Goal: Complete application form: Complete application form

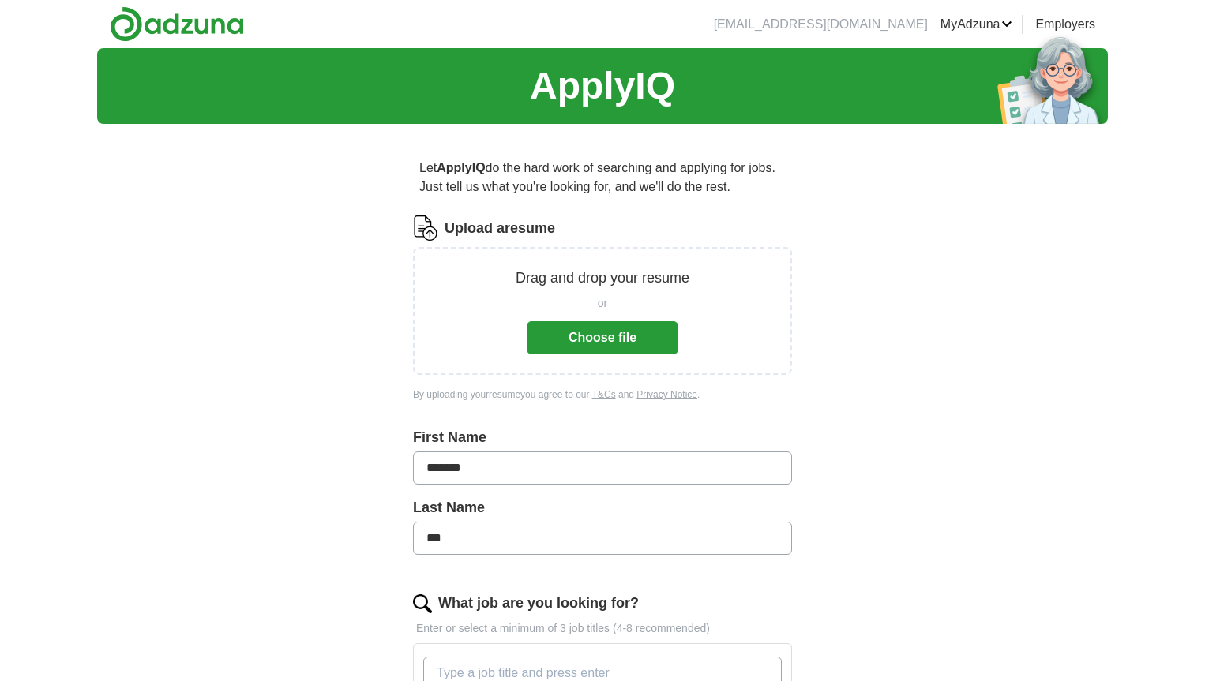
click at [625, 352] on button "Choose file" at bounding box center [603, 337] width 152 height 33
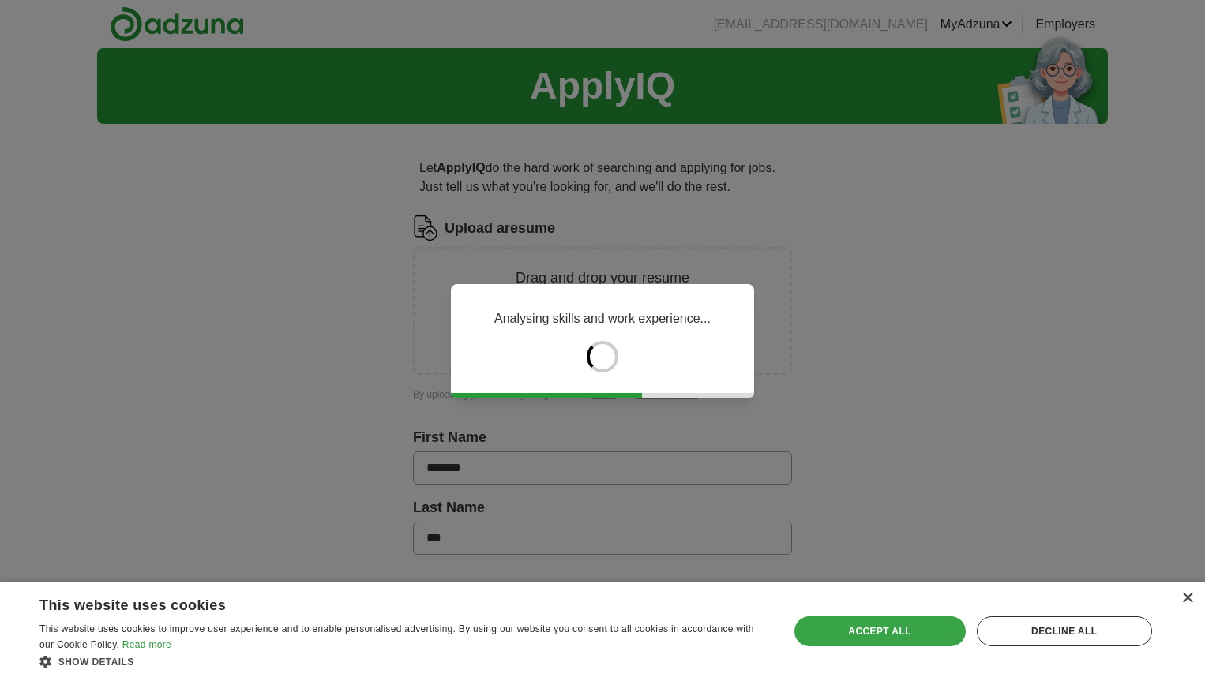
click at [829, 629] on div "Accept all" at bounding box center [879, 632] width 171 height 30
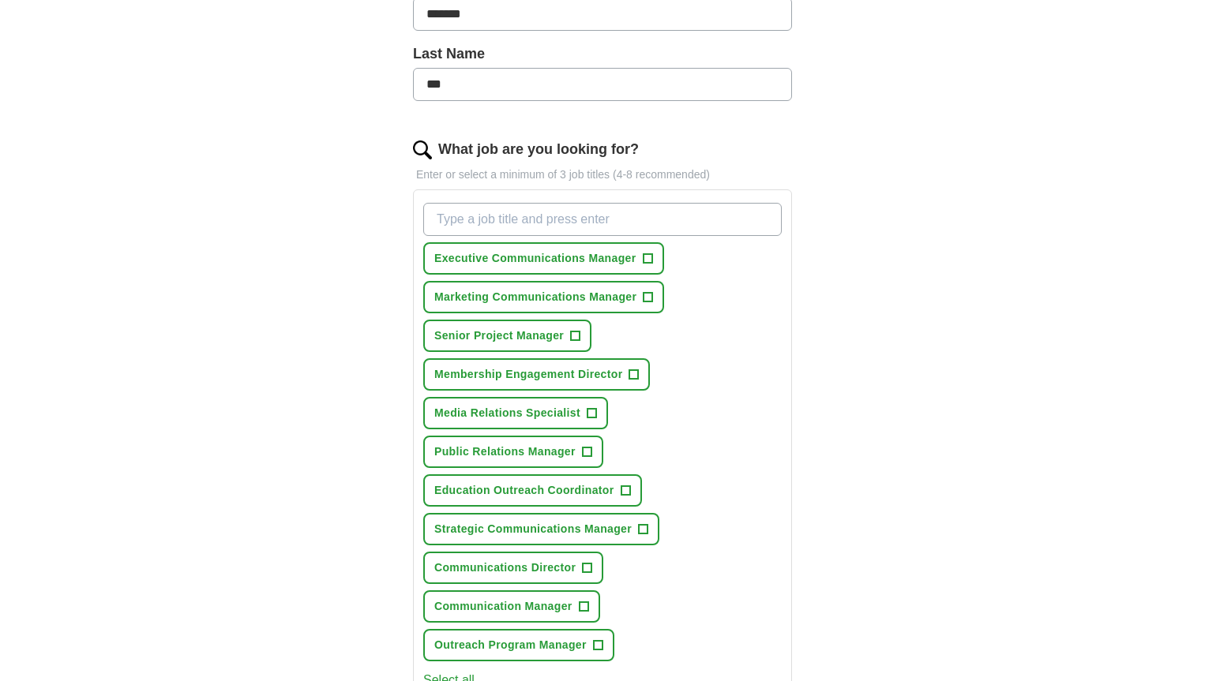
scroll to position [394, 0]
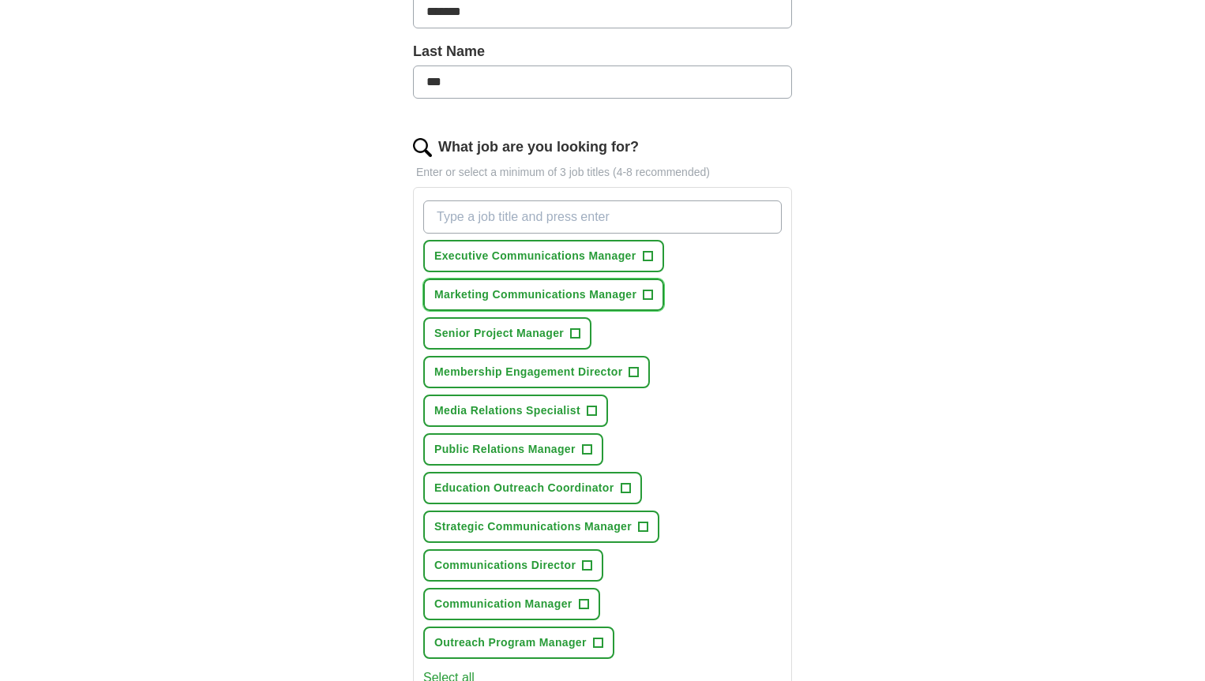
click at [650, 296] on span "+" at bounding box center [648, 295] width 9 height 13
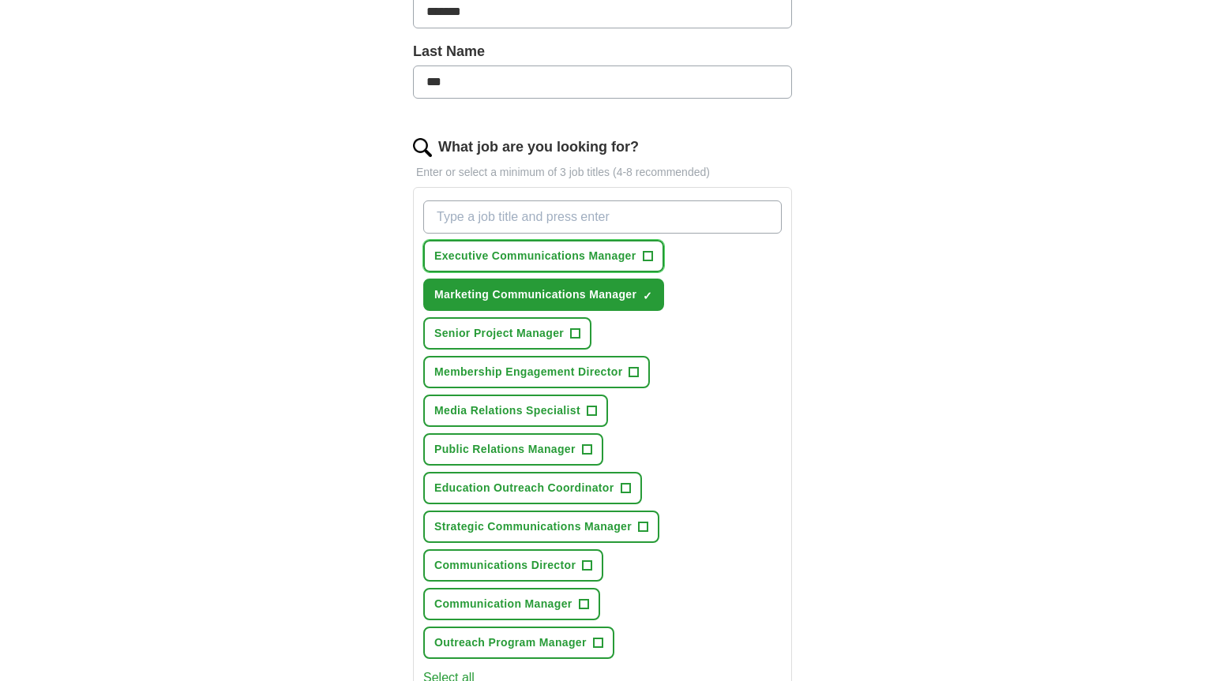
click at [648, 257] on span "+" at bounding box center [647, 256] width 9 height 13
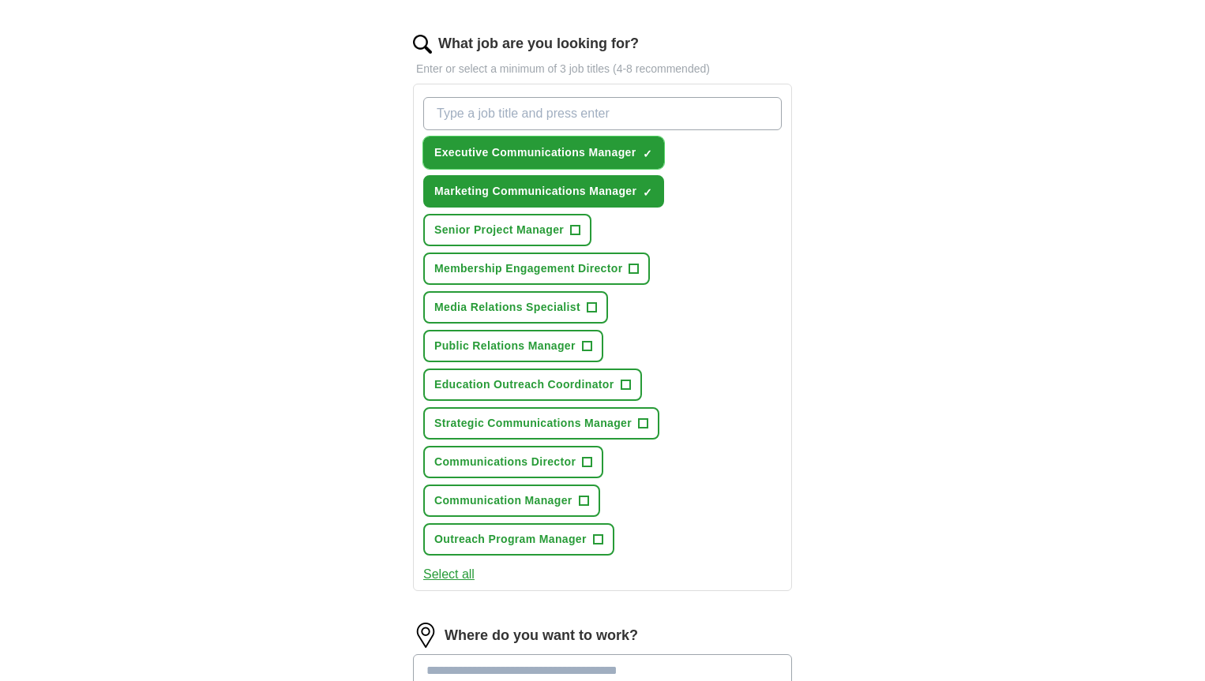
scroll to position [501, 0]
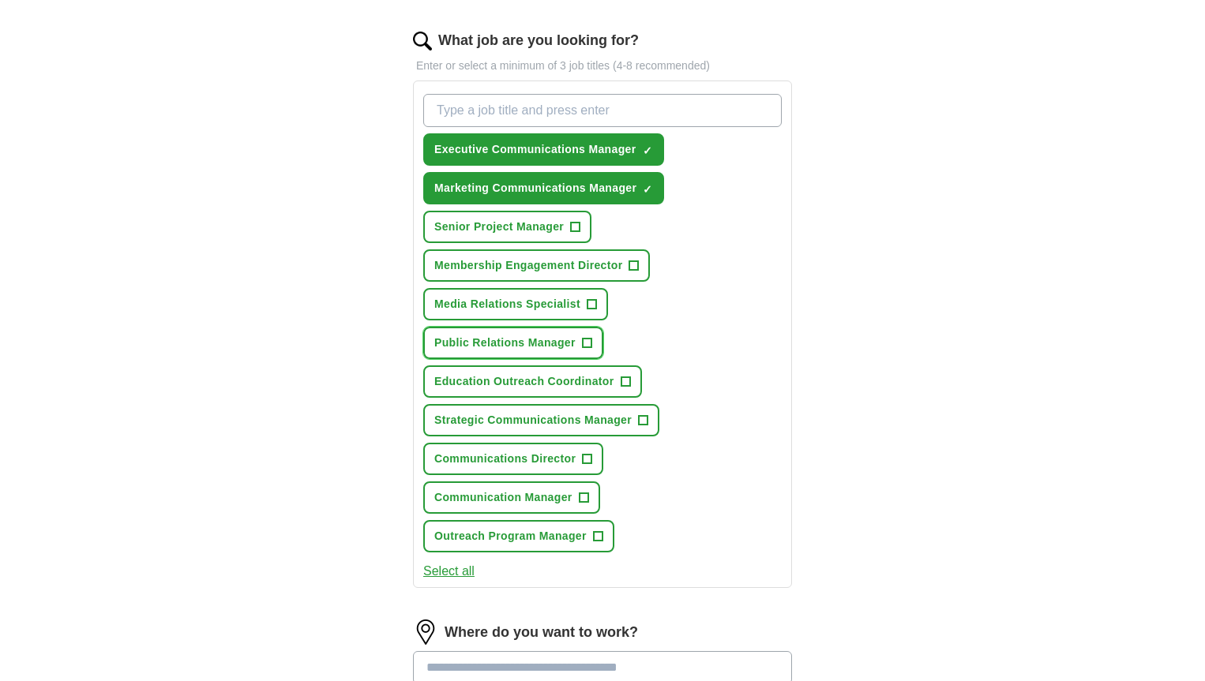
click at [593, 346] on button "Public Relations Manager +" at bounding box center [513, 343] width 180 height 32
click at [628, 379] on span "+" at bounding box center [625, 382] width 9 height 13
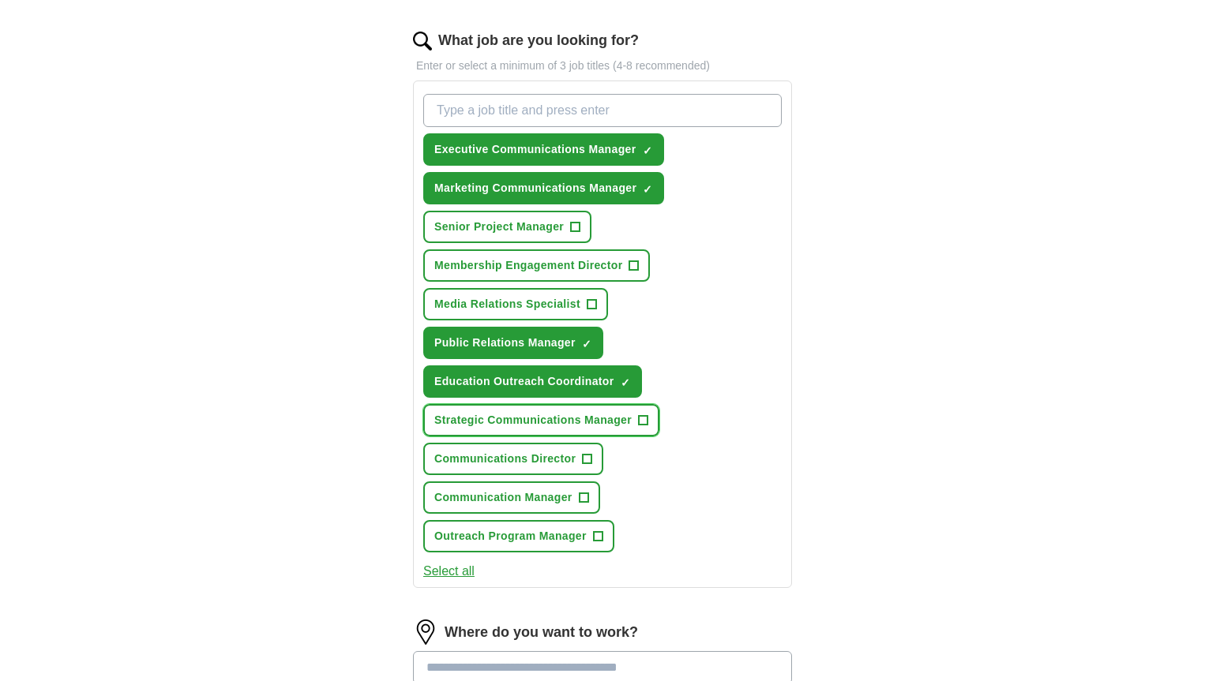
click at [648, 415] on span "+" at bounding box center [643, 421] width 9 height 13
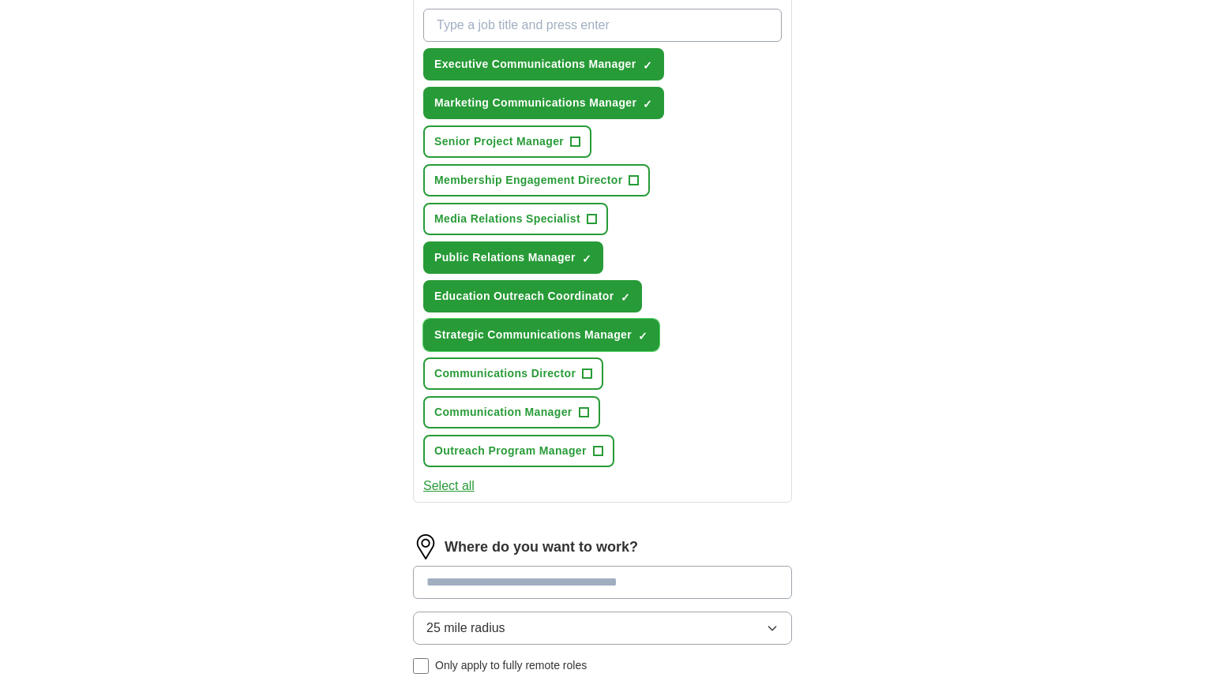
scroll to position [590, 0]
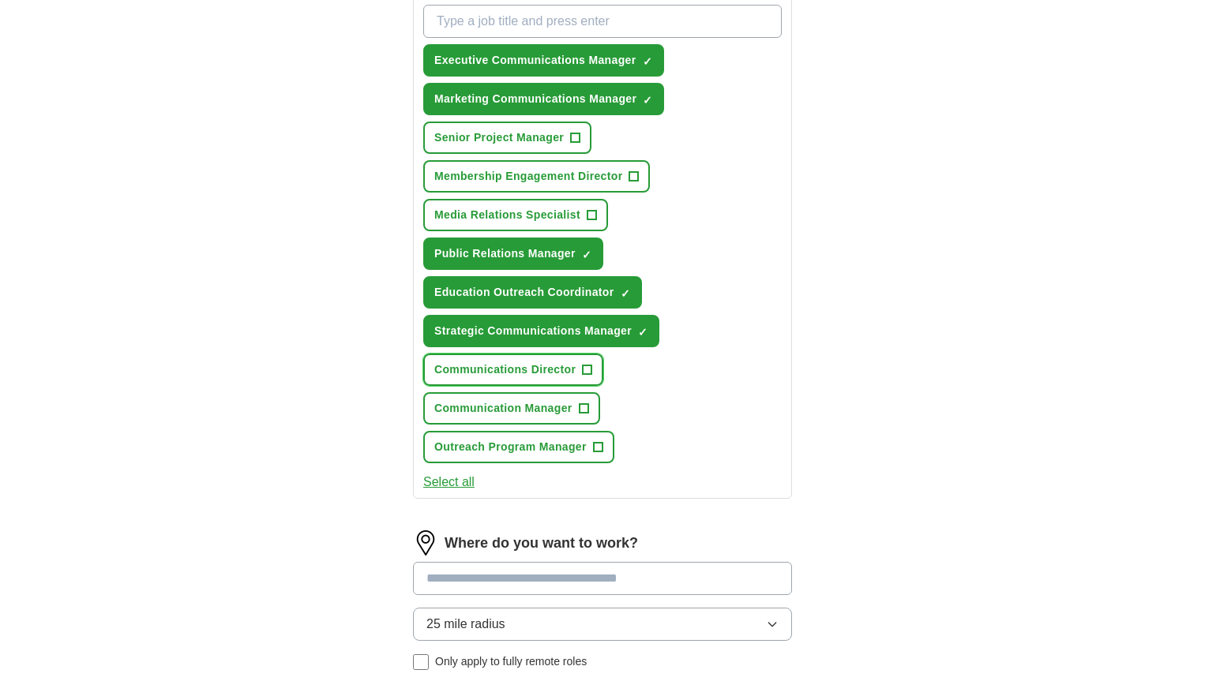
click at [592, 368] on span "+" at bounding box center [587, 370] width 9 height 13
click at [594, 401] on button "Communication Manager +" at bounding box center [511, 408] width 177 height 32
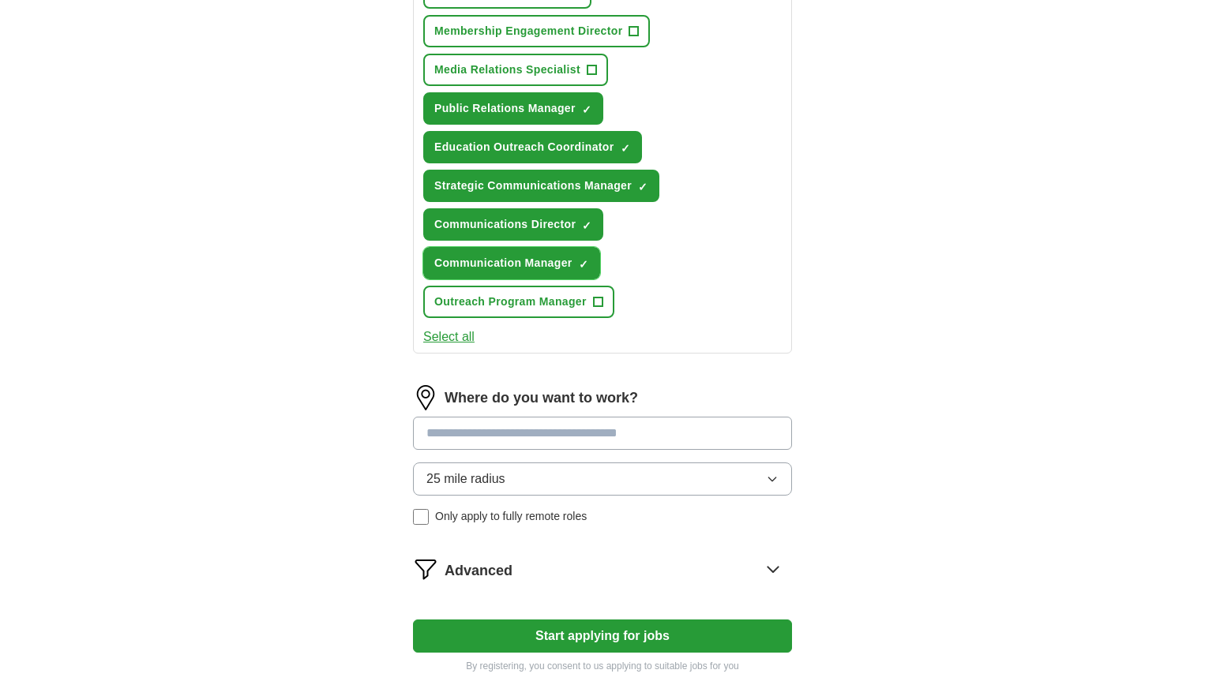
scroll to position [759, 0]
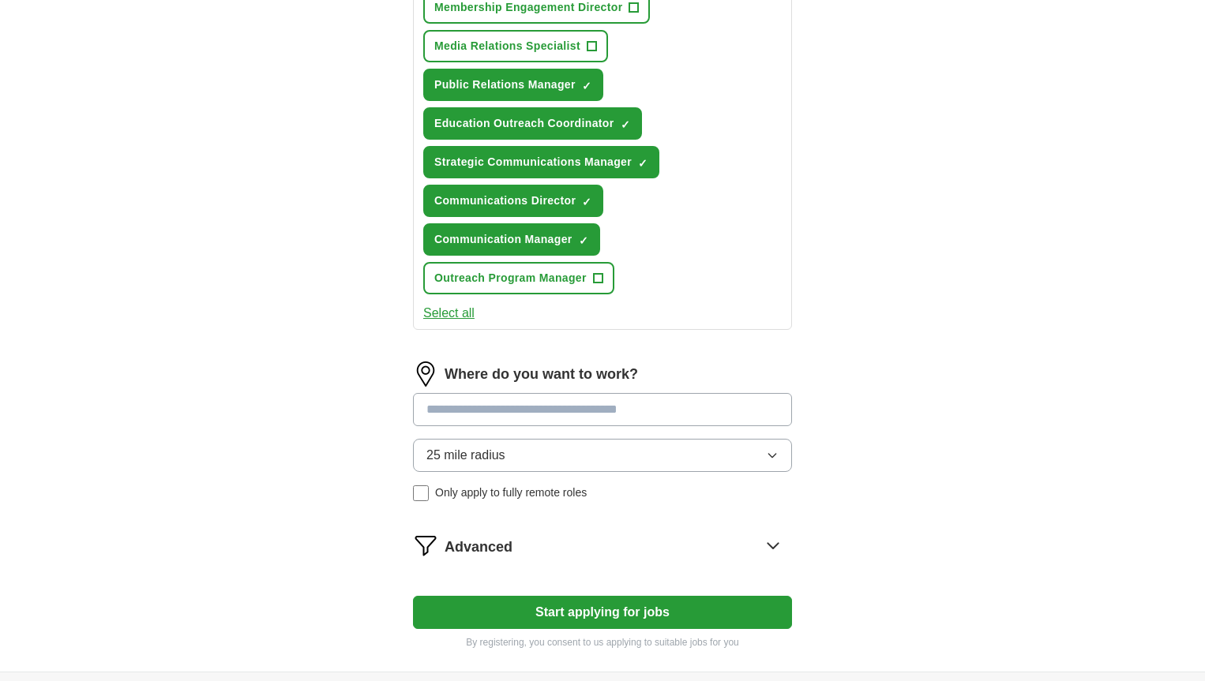
click at [594, 401] on input at bounding box center [602, 409] width 379 height 33
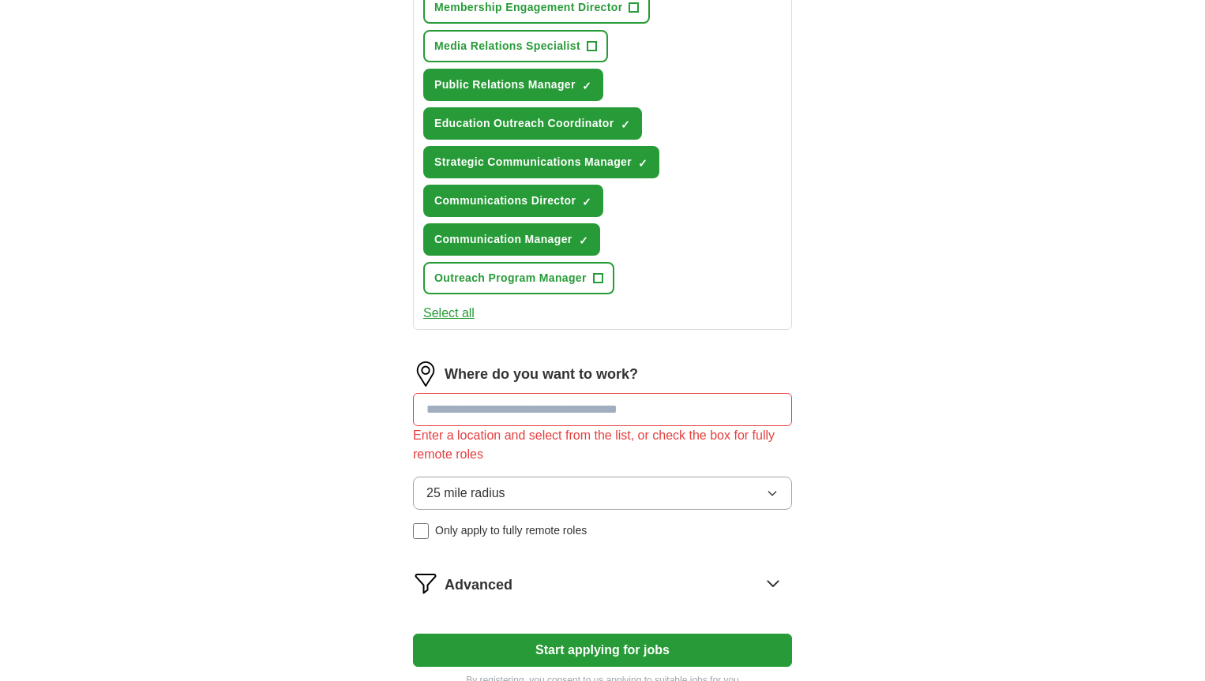
click at [550, 496] on div "25 mile radius Only apply to fully remote roles" at bounding box center [602, 508] width 379 height 62
click at [455, 419] on input at bounding box center [602, 409] width 379 height 33
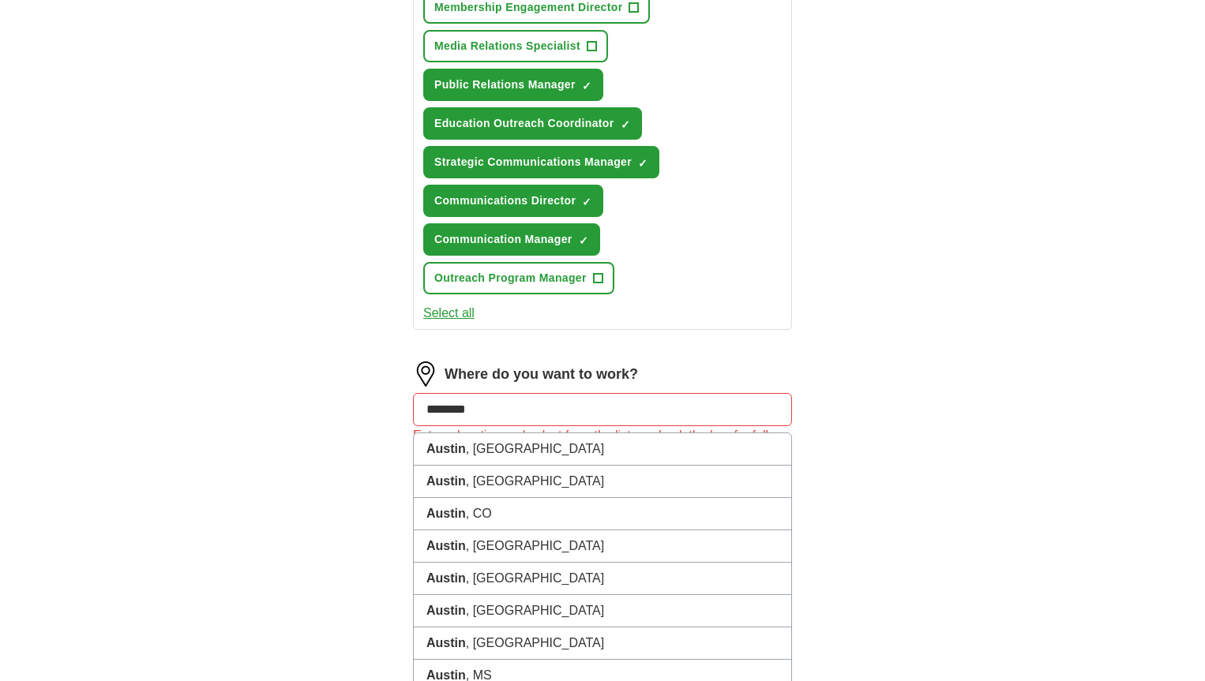
type input "*********"
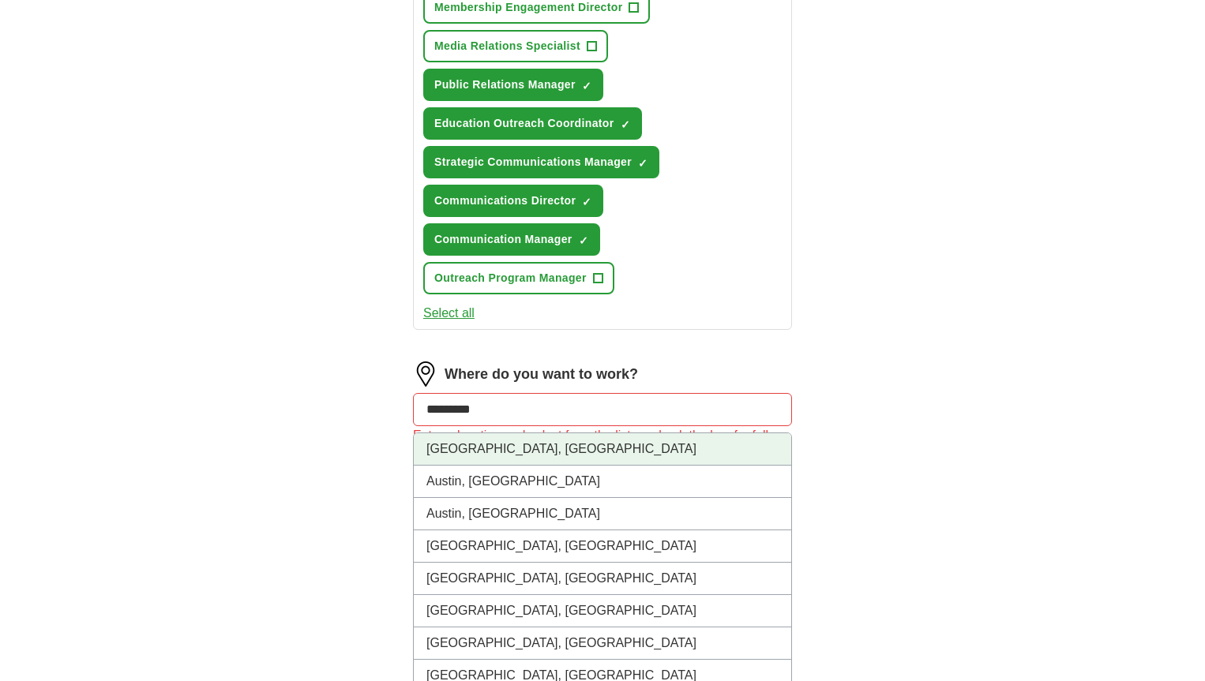
click at [452, 458] on li "[GEOGRAPHIC_DATA], [GEOGRAPHIC_DATA]" at bounding box center [602, 450] width 377 height 32
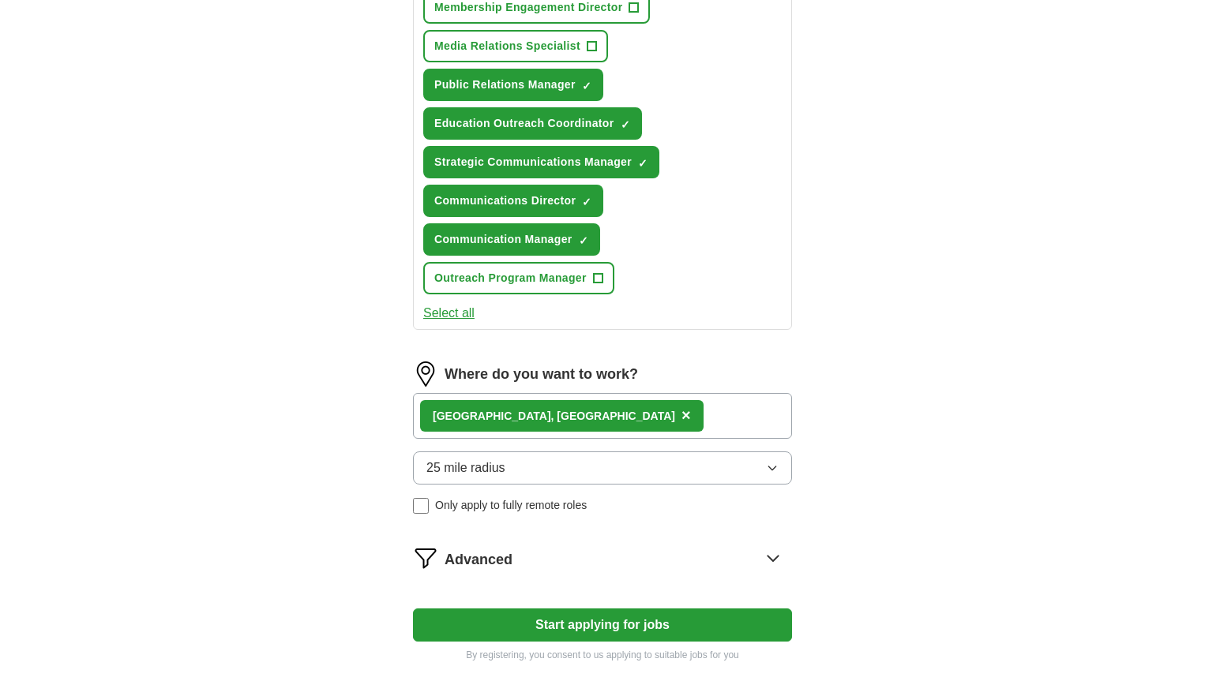
click at [509, 420] on div "Austin, [GEOGRAPHIC_DATA] ×" at bounding box center [561, 416] width 283 height 32
click at [681, 422] on span "×" at bounding box center [685, 415] width 9 height 17
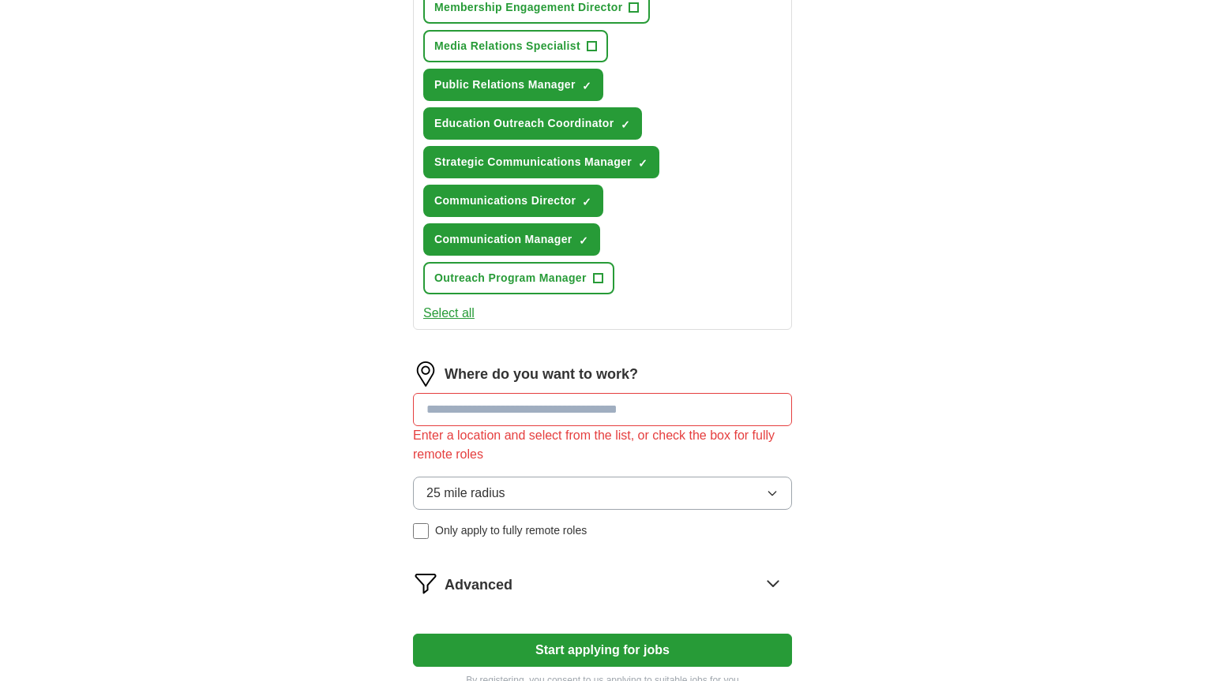
click at [499, 422] on input at bounding box center [602, 409] width 379 height 33
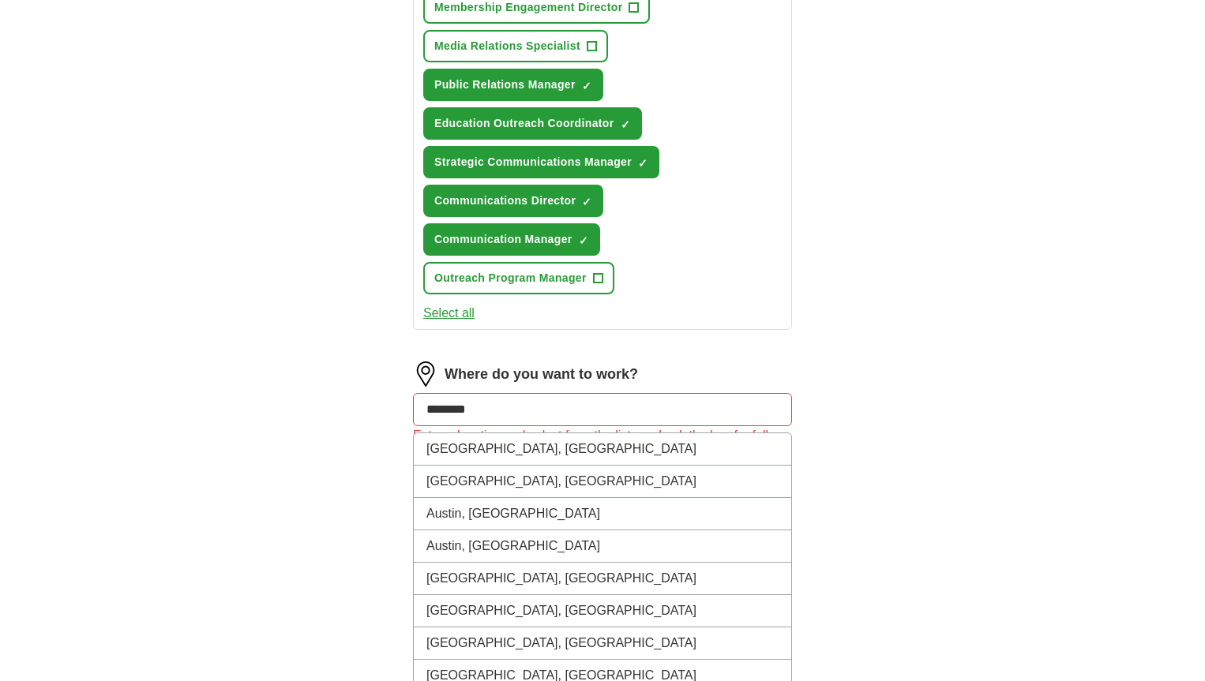
type input "*********"
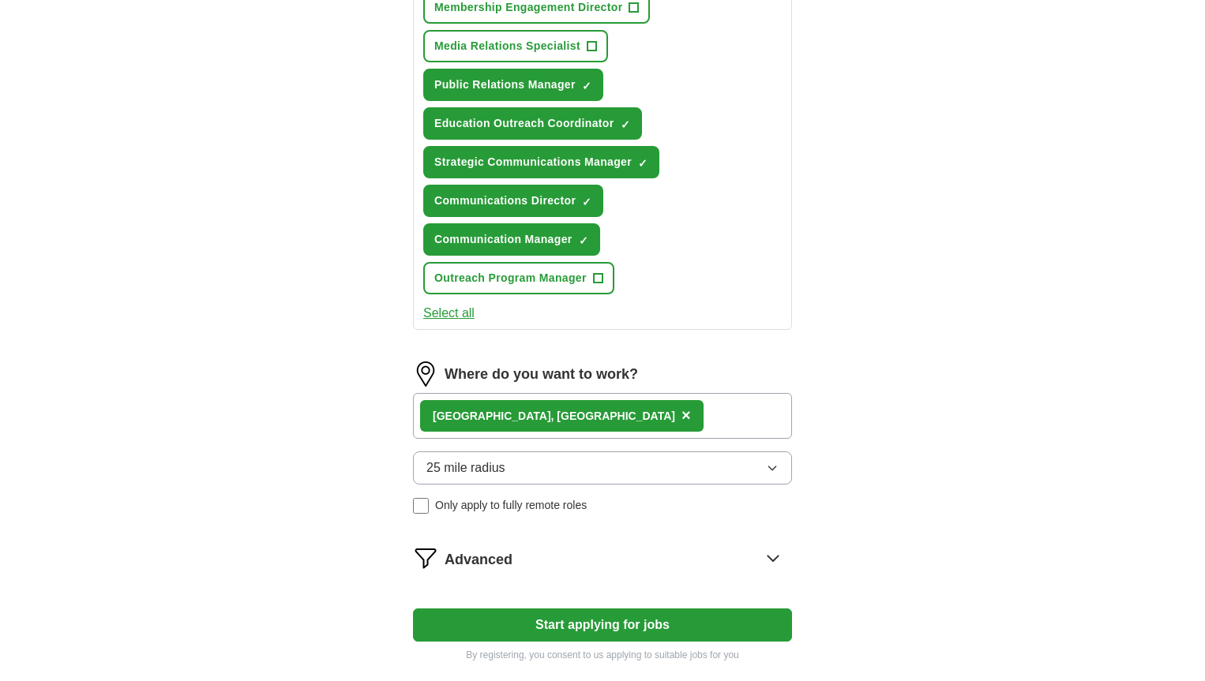
click at [461, 558] on span "Advanced" at bounding box center [479, 560] width 68 height 21
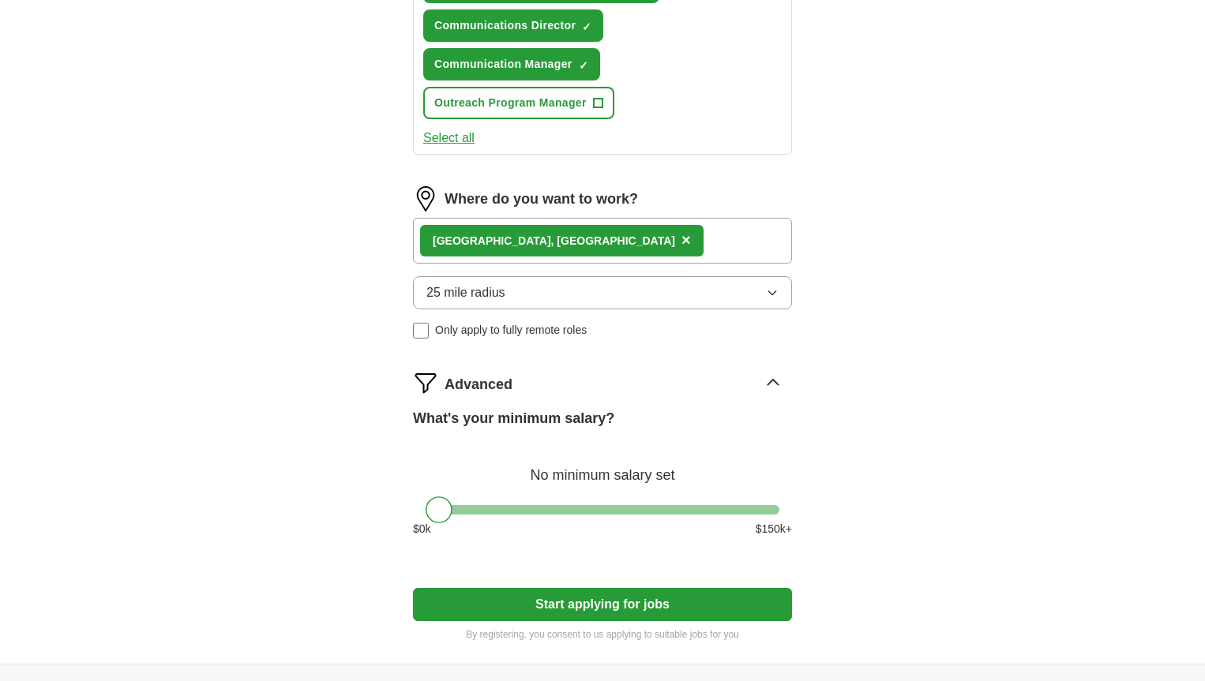
scroll to position [949, 0]
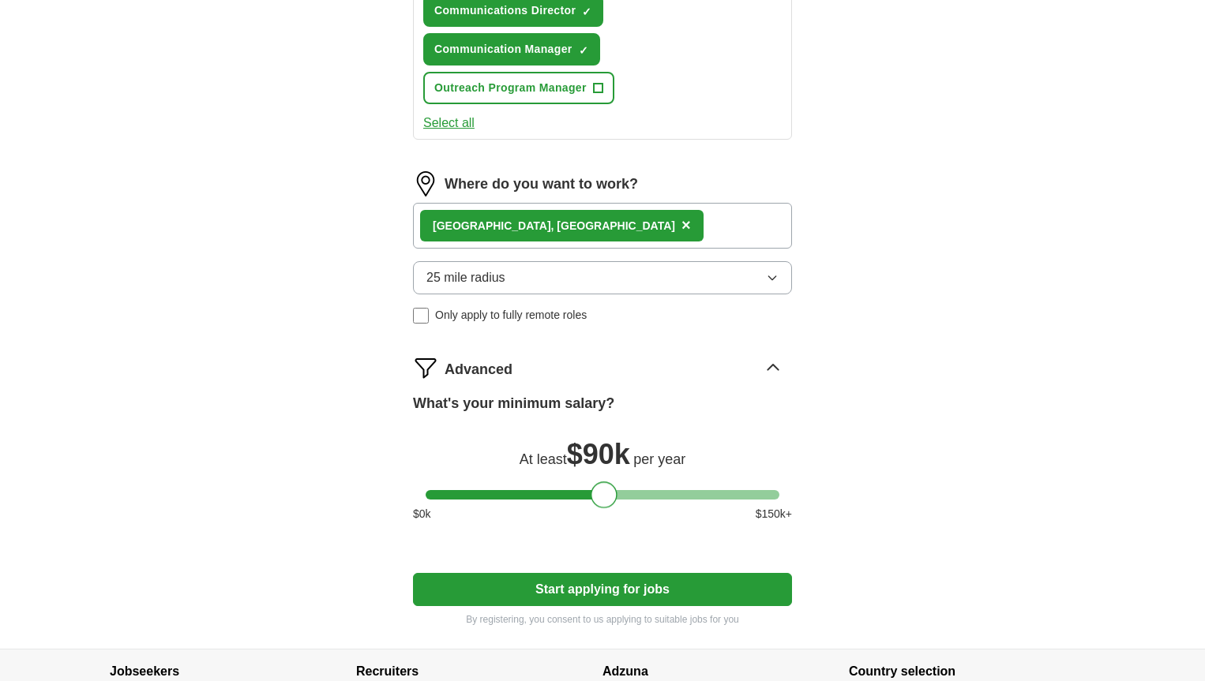
drag, startPoint x: 445, startPoint y: 497, endPoint x: 609, endPoint y: 511, distance: 164.9
click at [609, 511] on div "What's your minimum salary? At least $ 90k per year $ 0 k $ 150 k+" at bounding box center [602, 464] width 379 height 142
click at [600, 523] on div "What's your minimum salary? At least $ 90k per year $ 0 k $ 150 k+" at bounding box center [602, 464] width 379 height 142
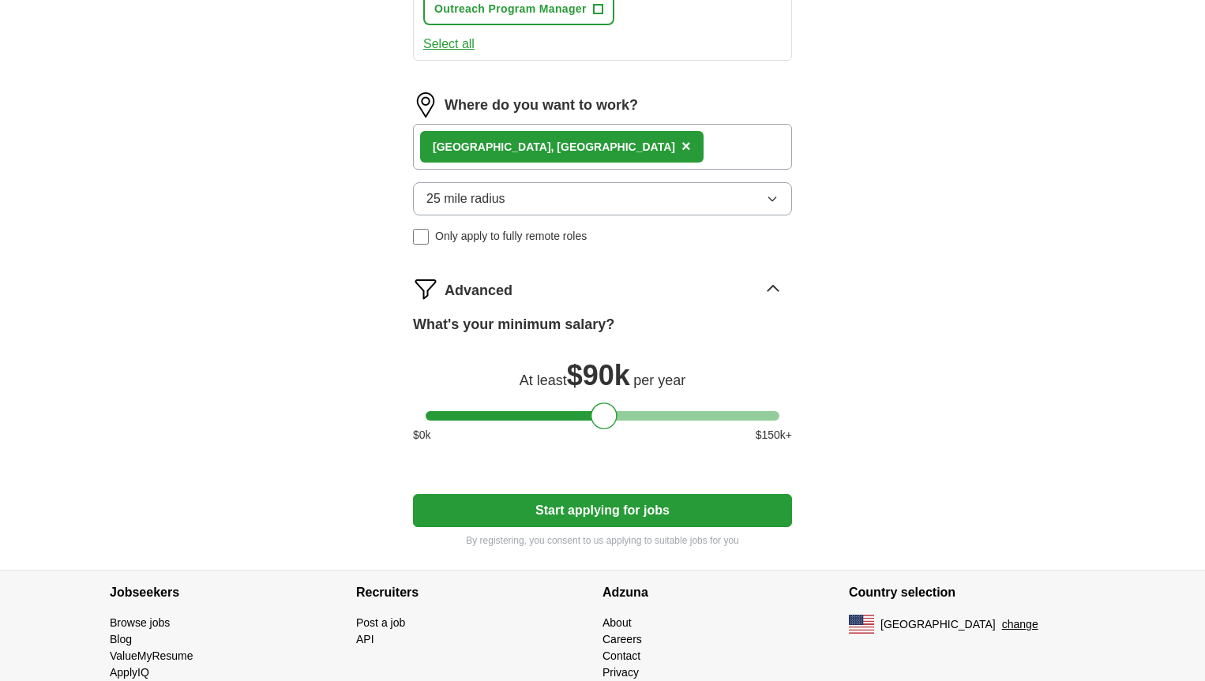
scroll to position [1076, 0]
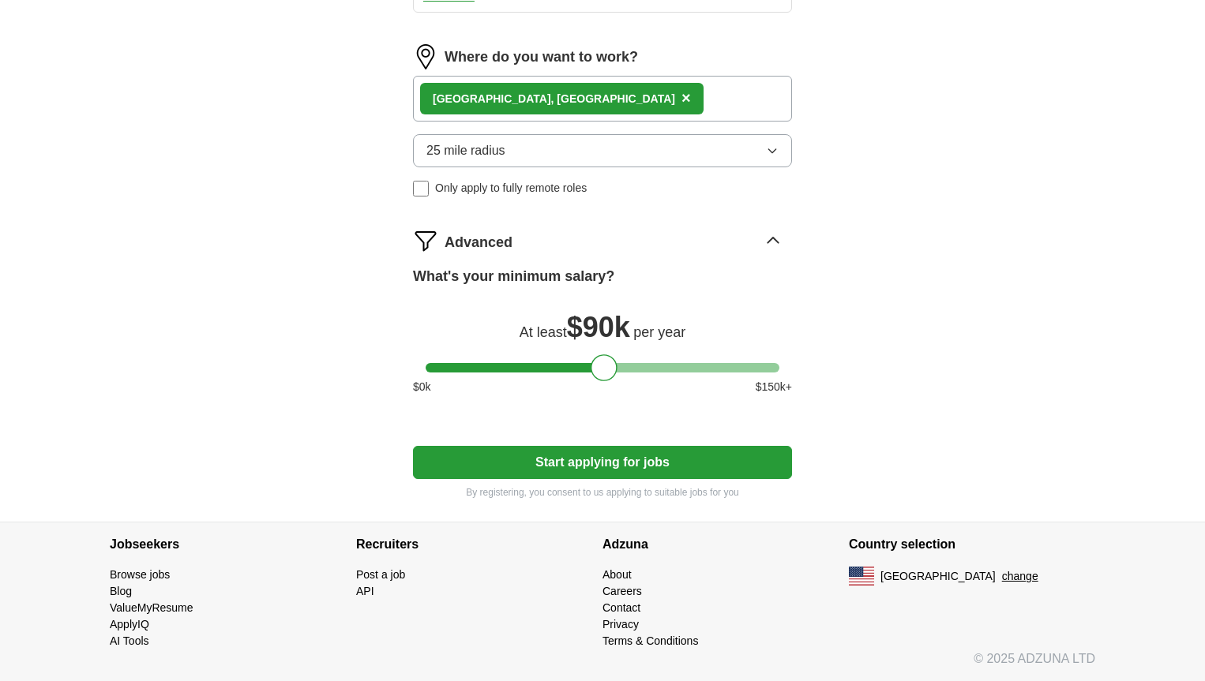
click at [504, 192] on span "Only apply to fully remote roles" at bounding box center [511, 188] width 152 height 17
click at [513, 460] on button "Start applying for jobs" at bounding box center [602, 462] width 379 height 33
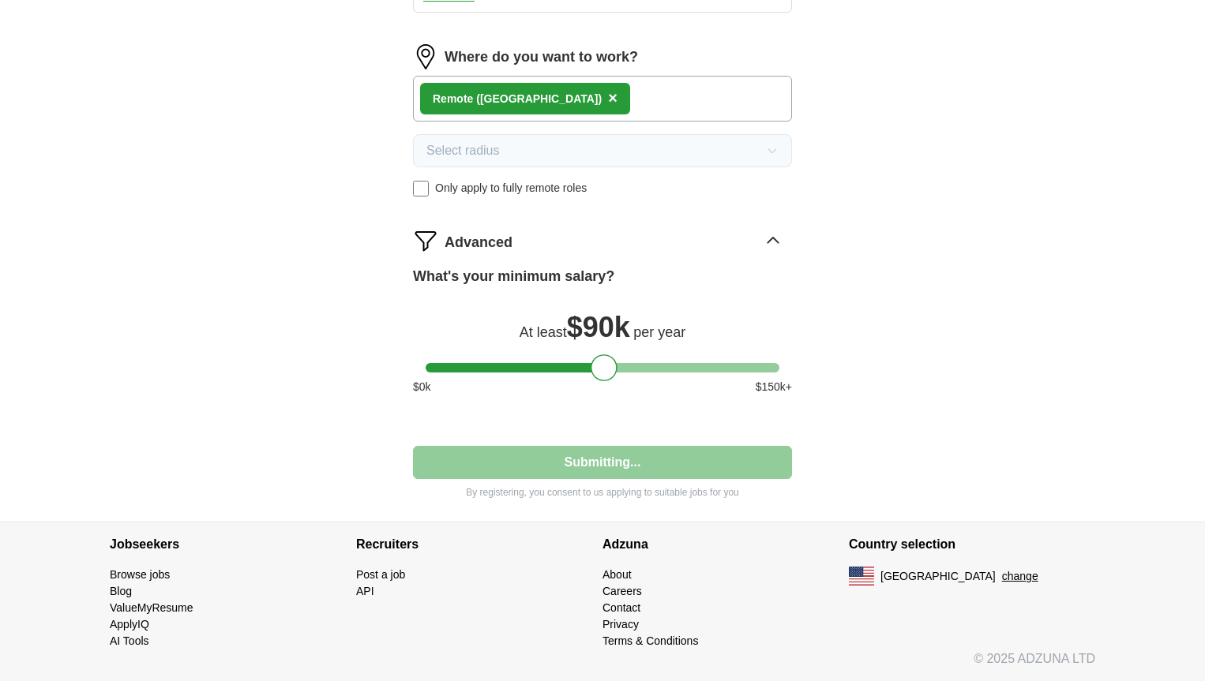
select select "**"
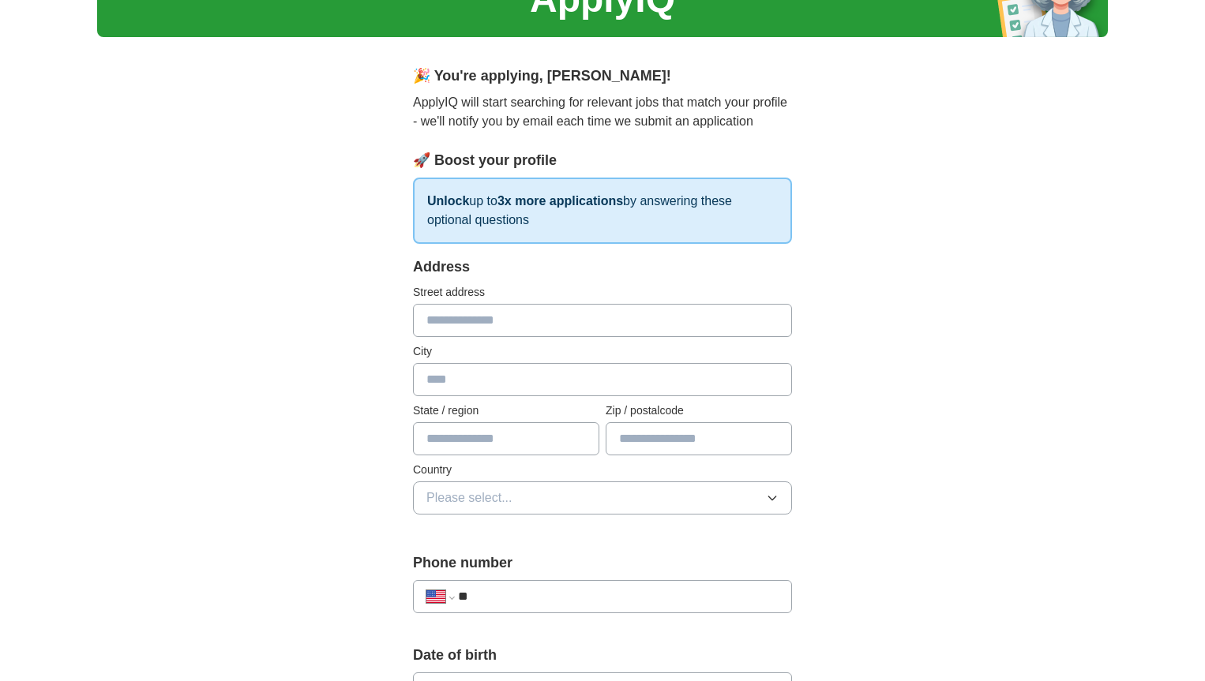
scroll to position [0, 0]
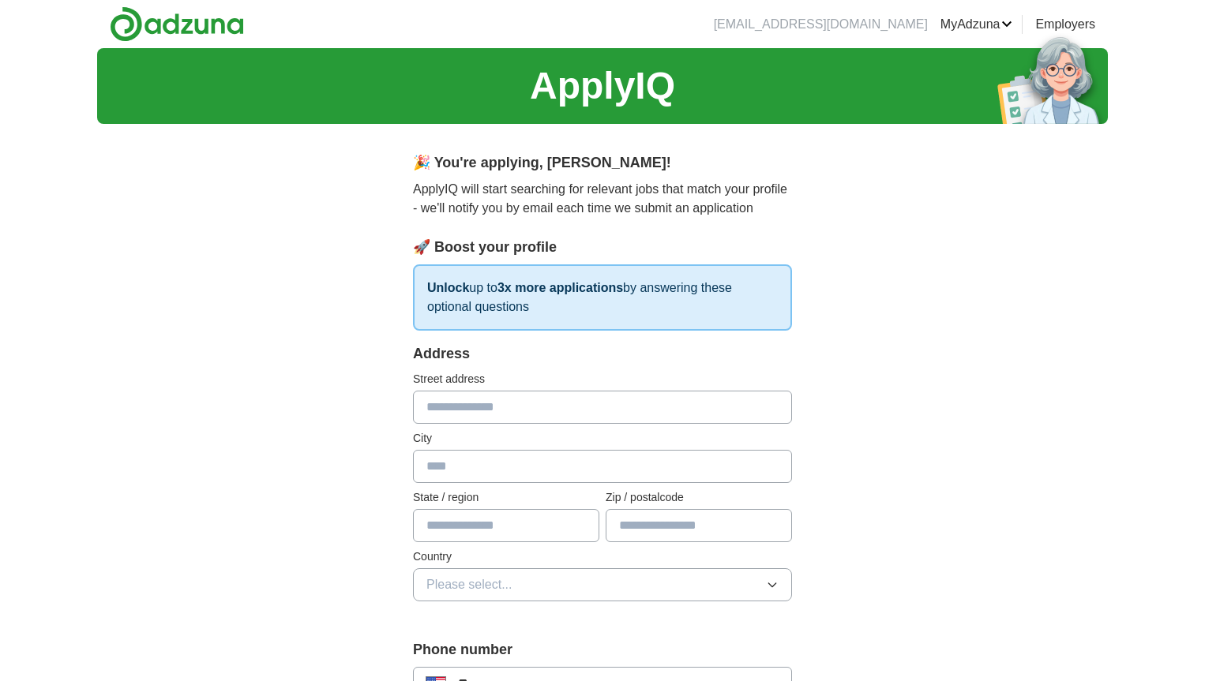
click at [497, 412] on input "text" at bounding box center [602, 407] width 379 height 33
click at [604, 408] on input "**********" at bounding box center [602, 407] width 379 height 33
type input "**********"
type input "*****"
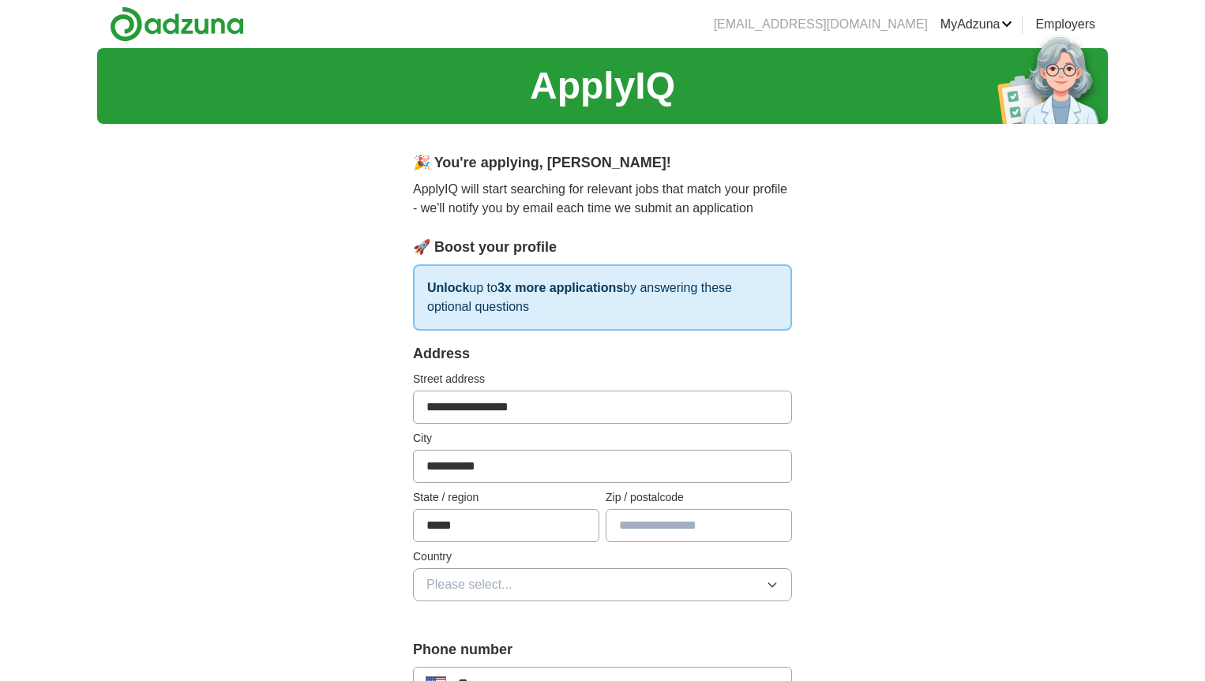
click at [707, 526] on input "text" at bounding box center [699, 525] width 186 height 33
type input "*****"
click at [613, 584] on button "Please select..." at bounding box center [602, 585] width 379 height 33
click at [577, 649] on div "[GEOGRAPHIC_DATA]" at bounding box center [602, 653] width 352 height 19
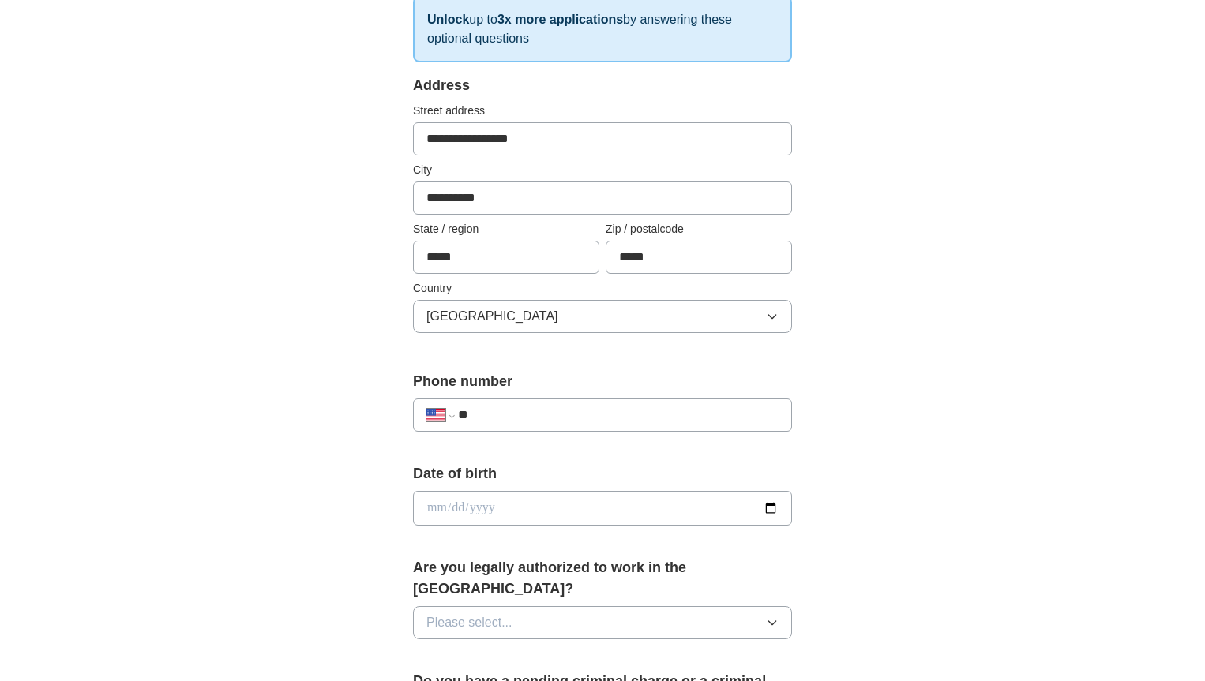
scroll to position [301, 0]
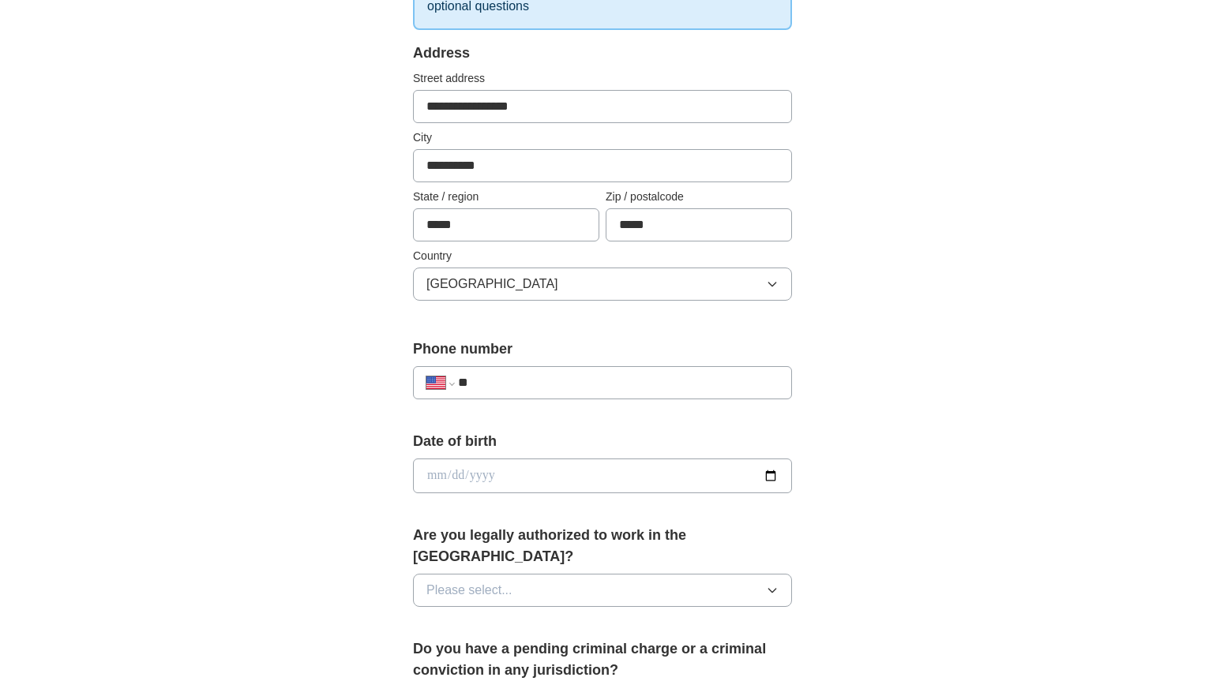
click at [501, 468] on input "date" at bounding box center [602, 476] width 379 height 35
click at [362, 516] on div "**********" at bounding box center [602, 511] width 505 height 1350
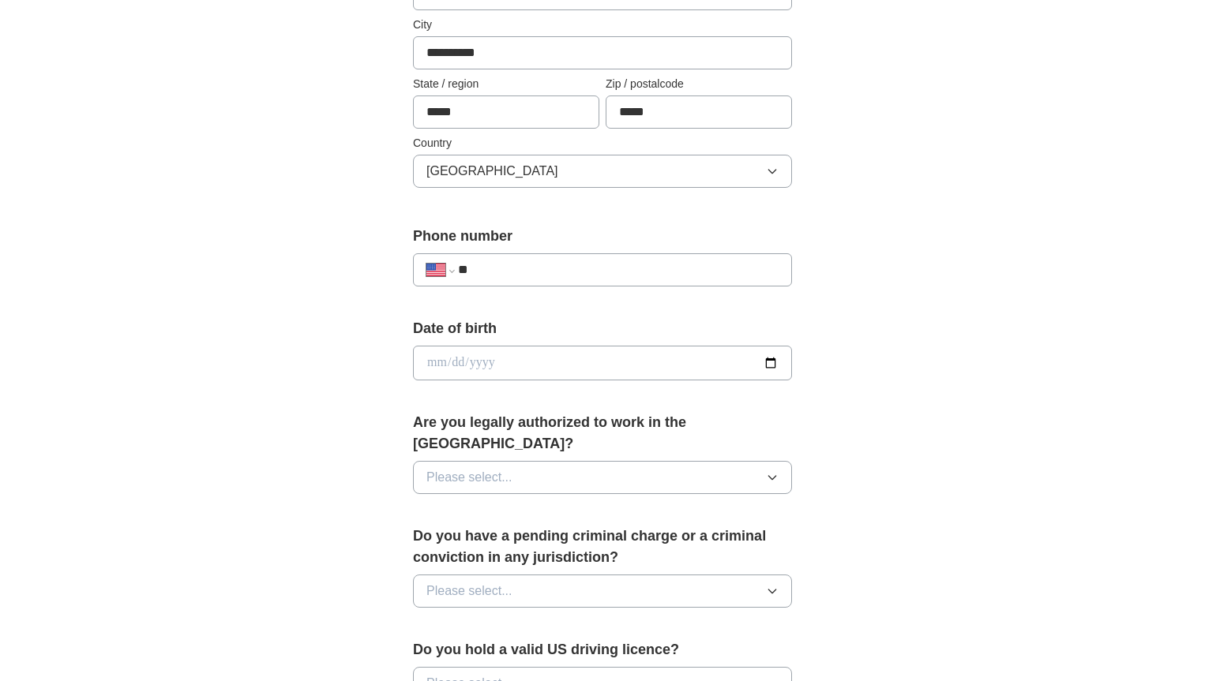
scroll to position [460, 0]
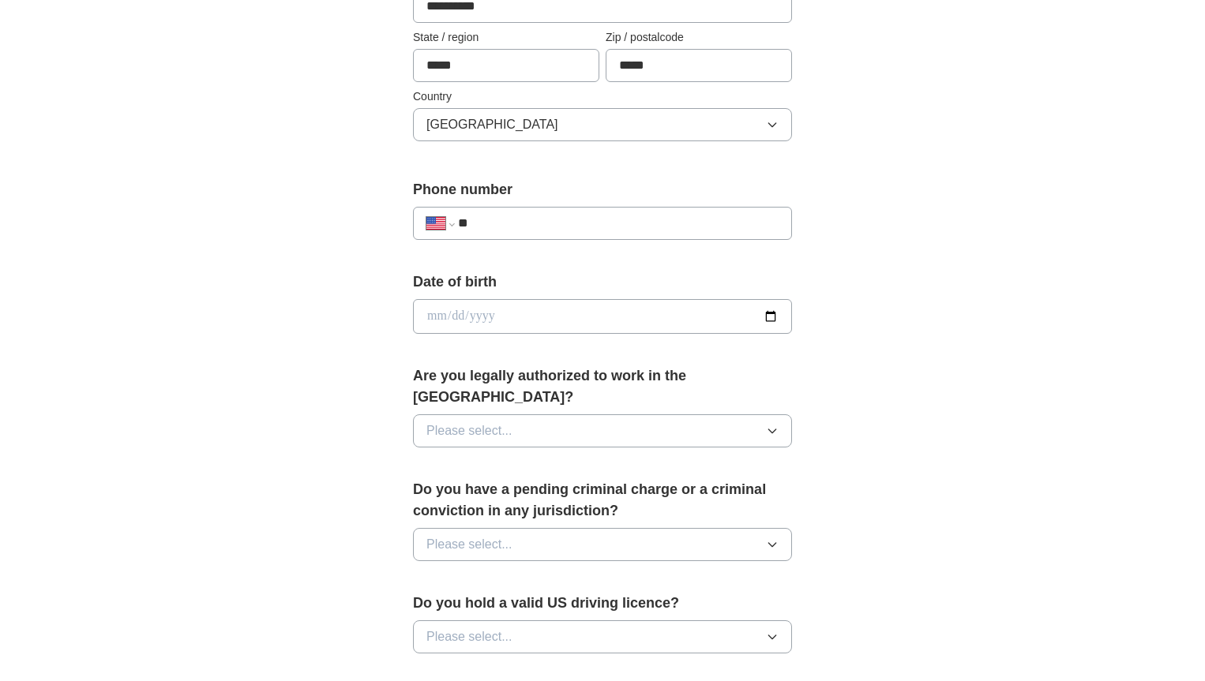
click at [471, 391] on div "Are you legally authorized to work in the [GEOGRAPHIC_DATA]? Please select..." at bounding box center [602, 413] width 379 height 95
click at [471, 422] on span "Please select..." at bounding box center [469, 431] width 86 height 19
click at [467, 458] on div "Yes" at bounding box center [602, 467] width 352 height 19
click at [463, 535] on span "Please select..." at bounding box center [469, 544] width 86 height 19
click at [459, 604] on div "No" at bounding box center [602, 613] width 352 height 19
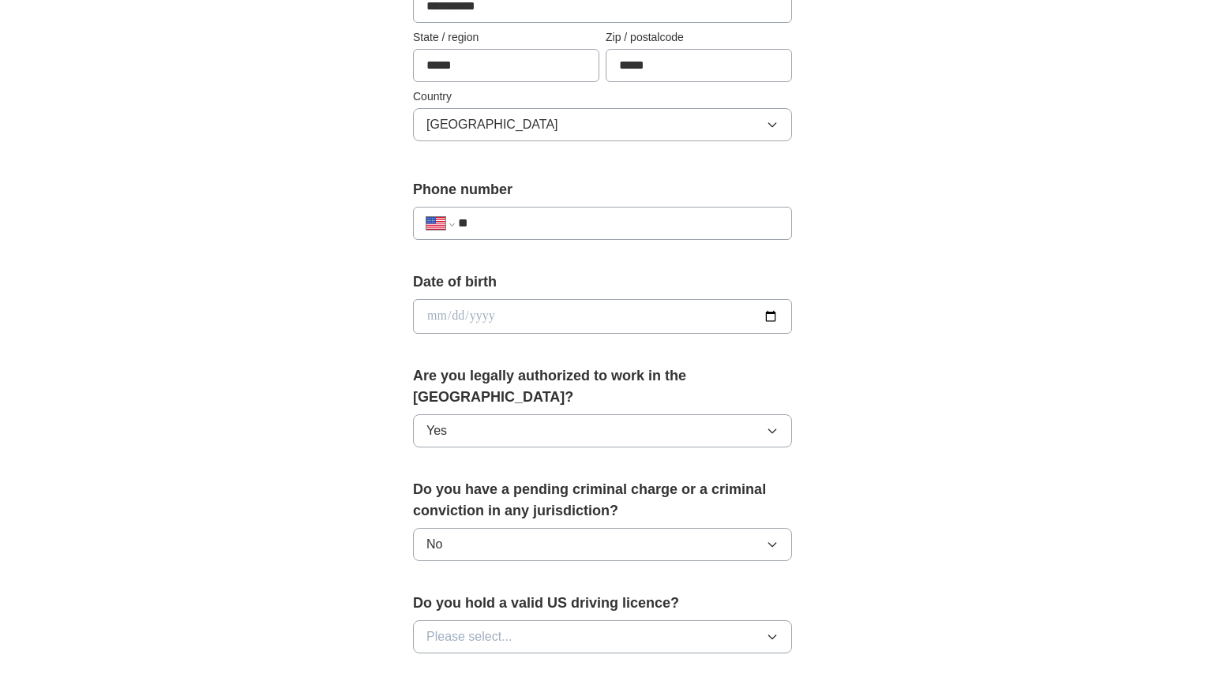
click at [459, 621] on button "Please select..." at bounding box center [602, 637] width 379 height 33
click at [462, 664] on div "Yes" at bounding box center [602, 673] width 352 height 19
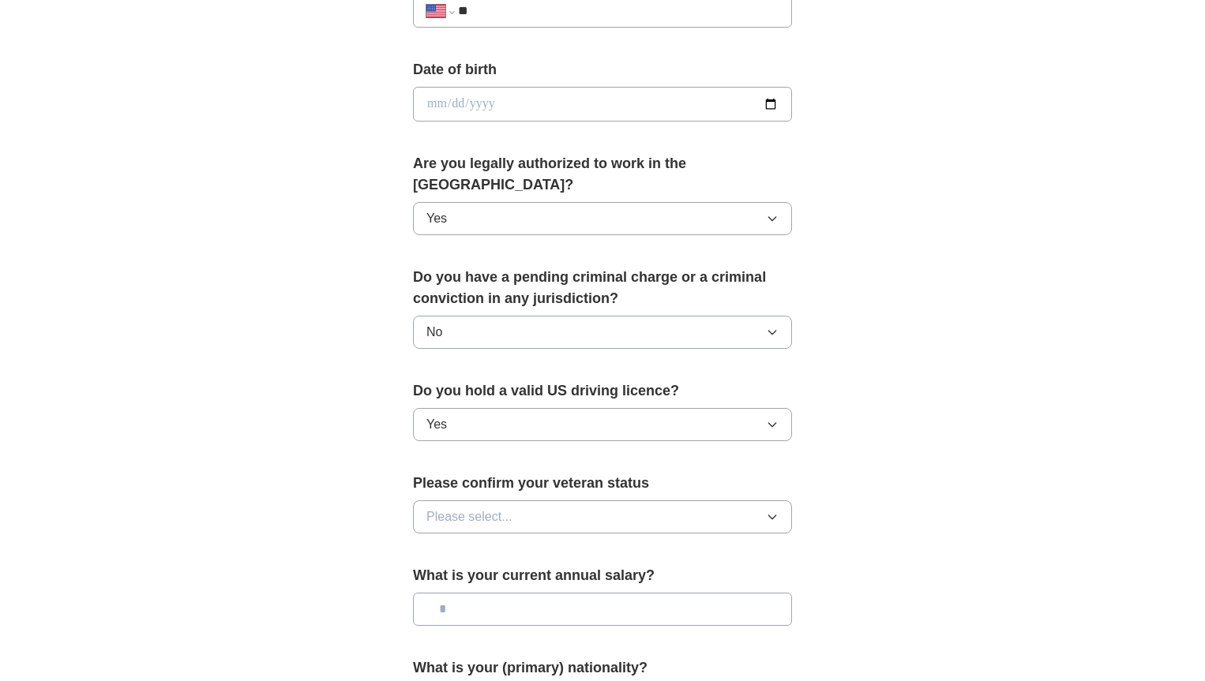
scroll to position [708, 0]
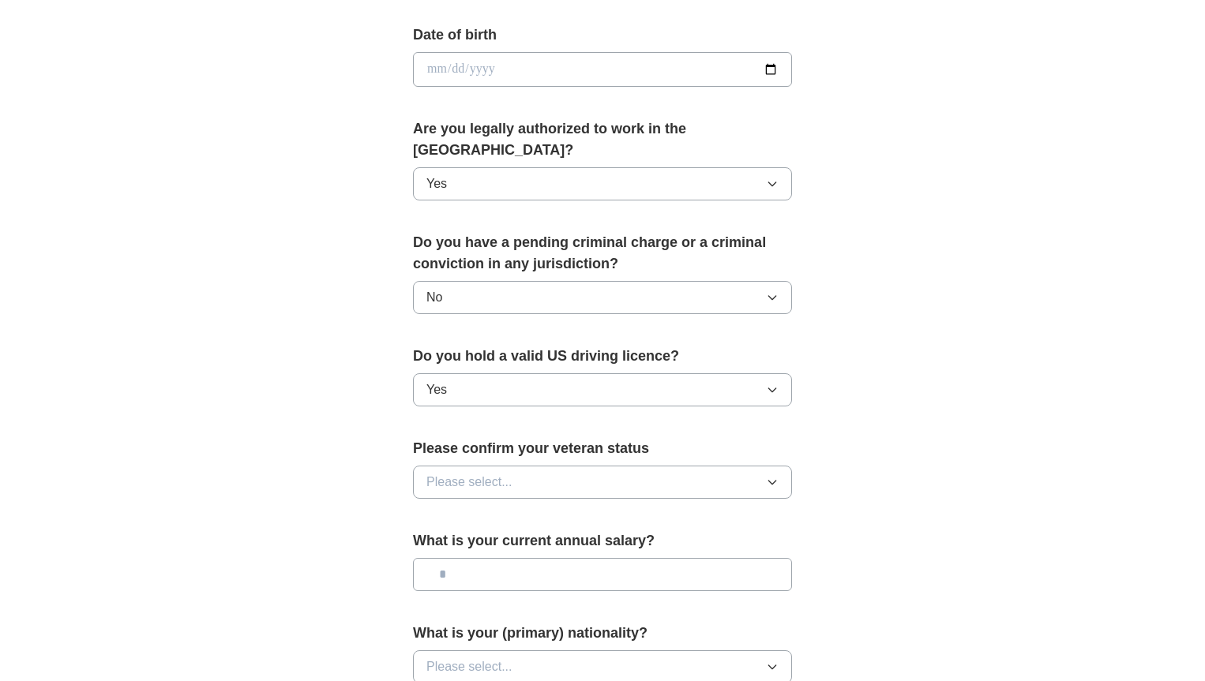
click at [489, 473] on span "Please select..." at bounding box center [469, 482] width 86 height 19
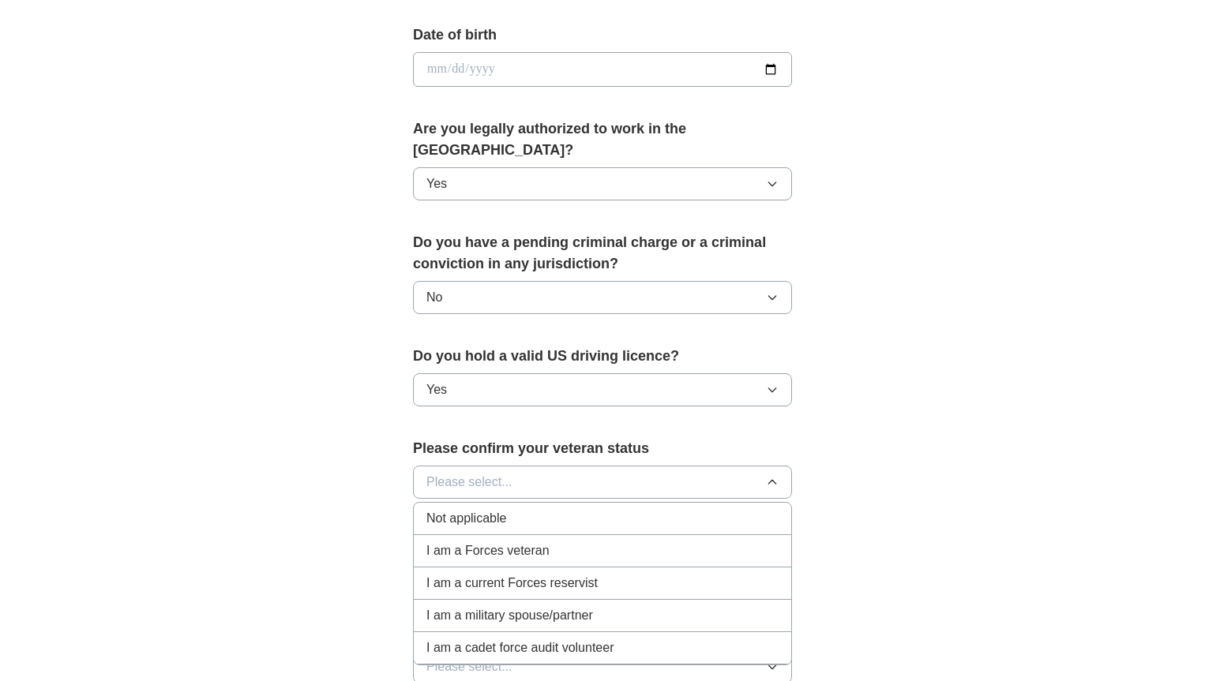
click at [484, 509] on span "Not applicable" at bounding box center [466, 518] width 80 height 19
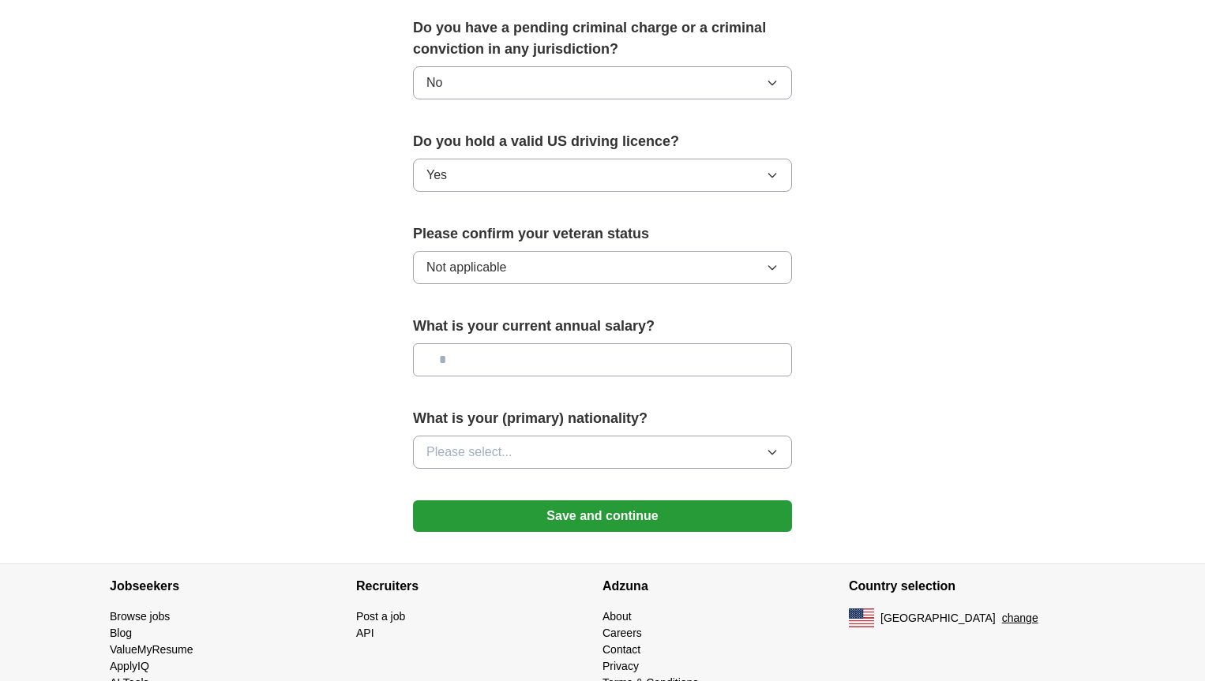
scroll to position [923, 0]
click at [486, 343] on input "text" at bounding box center [602, 359] width 379 height 33
click at [480, 442] on span "Please select..." at bounding box center [469, 451] width 86 height 19
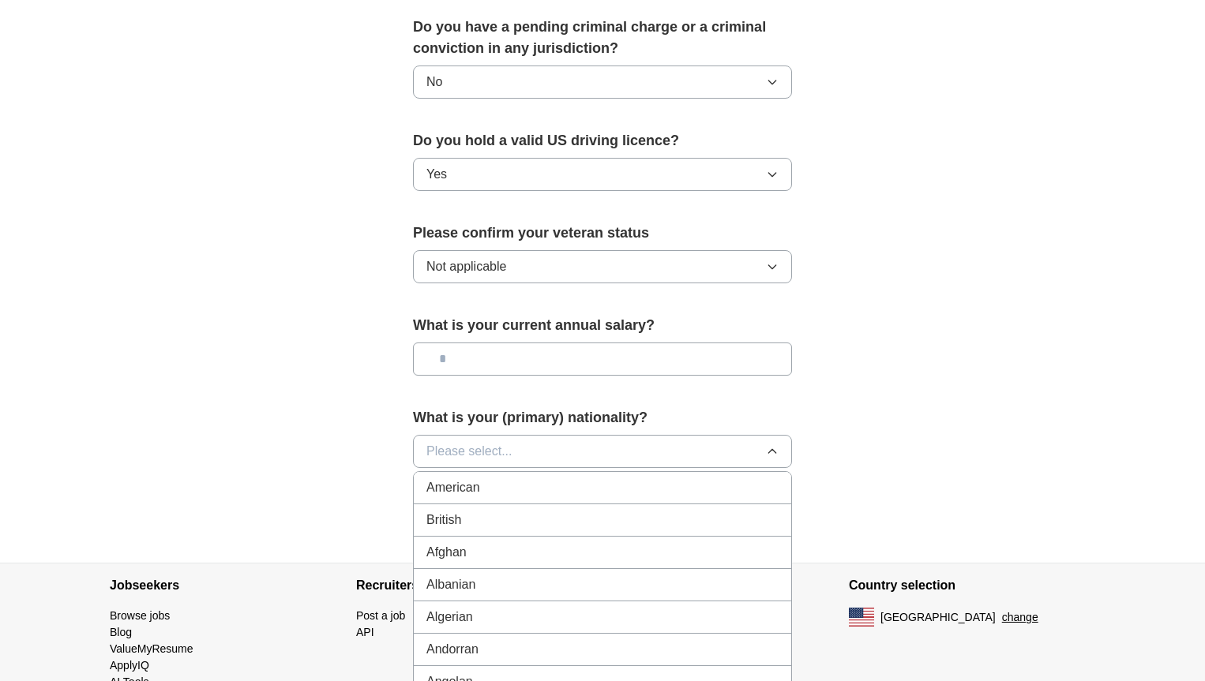
click at [483, 479] on div "American" at bounding box center [602, 488] width 352 height 19
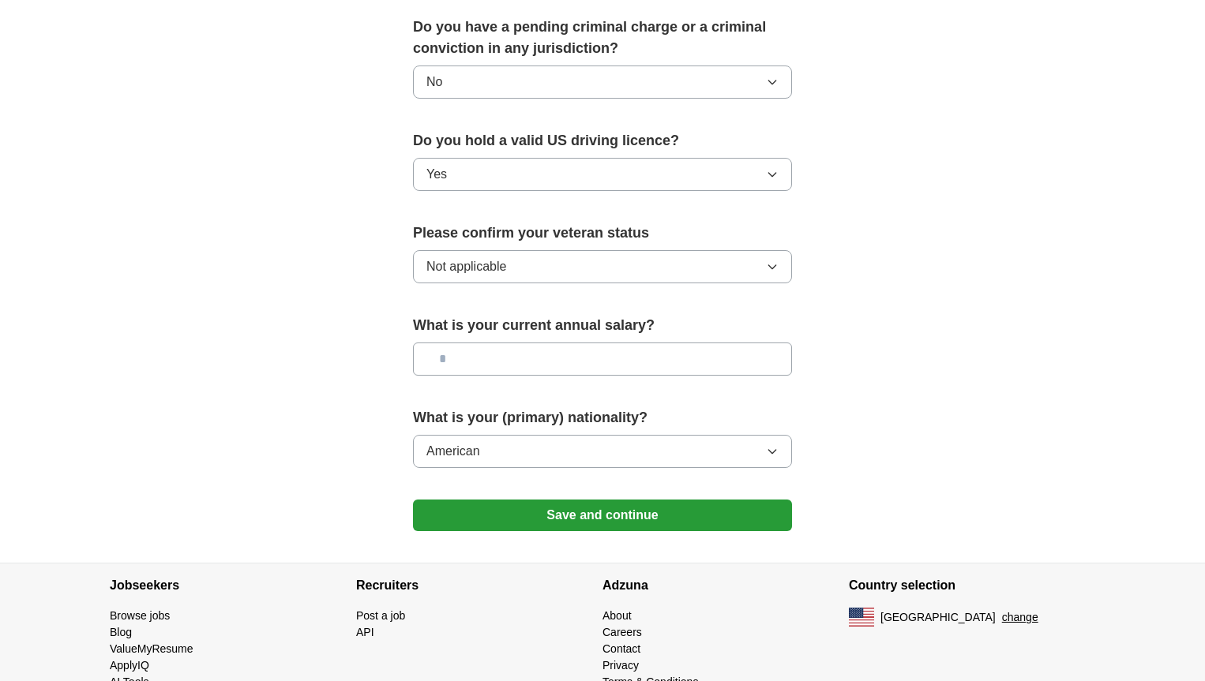
click at [483, 500] on button "Save and continue" at bounding box center [602, 516] width 379 height 32
